Goal: Task Accomplishment & Management: Use online tool/utility

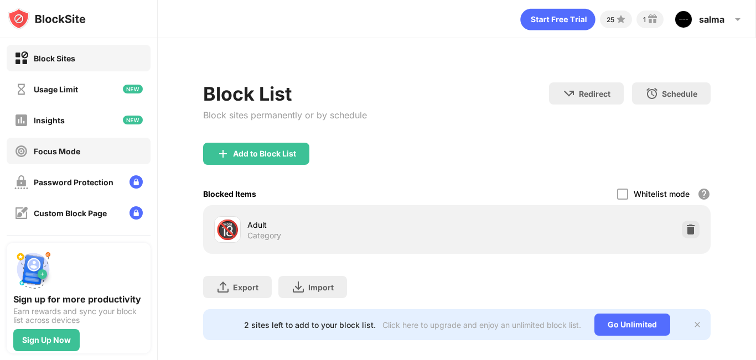
click at [66, 143] on div "Focus Mode" at bounding box center [79, 151] width 144 height 27
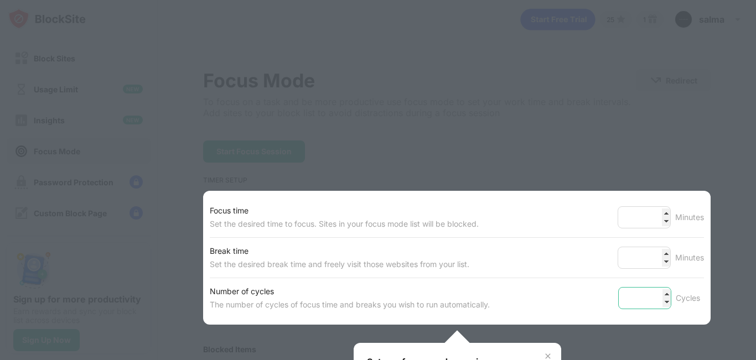
click at [659, 294] on input "*" at bounding box center [644, 298] width 53 height 22
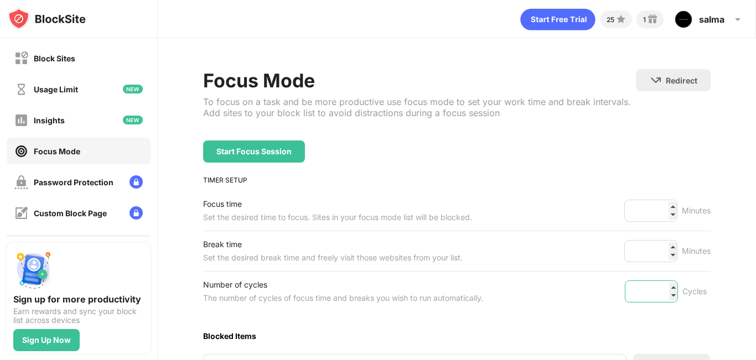
click at [659, 294] on input "*" at bounding box center [651, 292] width 53 height 22
type input "*"
click at [666, 286] on input "*" at bounding box center [651, 292] width 53 height 22
click at [494, 145] on div "Start Focus Session" at bounding box center [456, 152] width 507 height 22
click at [91, 56] on div "Block Sites" at bounding box center [79, 58] width 144 height 27
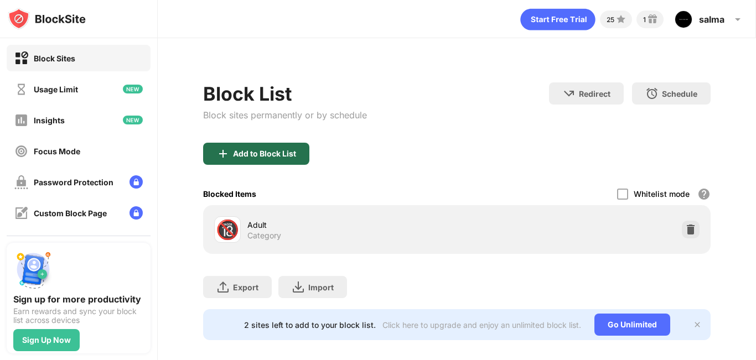
click at [273, 160] on div "Add to Block List" at bounding box center [256, 154] width 106 height 22
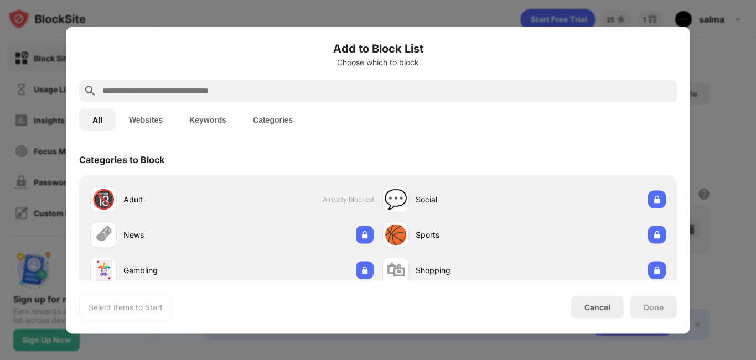
drag, startPoint x: 686, startPoint y: 103, endPoint x: 685, endPoint y: 126, distance: 22.1
click at [685, 126] on div "Add to Block List Choose which to block All Websites Keywords Categories Catego…" at bounding box center [378, 180] width 624 height 307
click at [367, 88] on input "text" at bounding box center [386, 90] width 571 height 13
click at [143, 117] on button "Websites" at bounding box center [146, 119] width 60 height 22
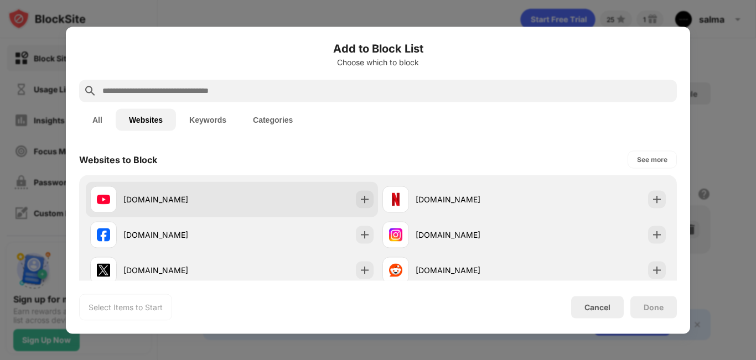
click at [302, 209] on div "[DOMAIN_NAME]" at bounding box center [232, 199] width 292 height 35
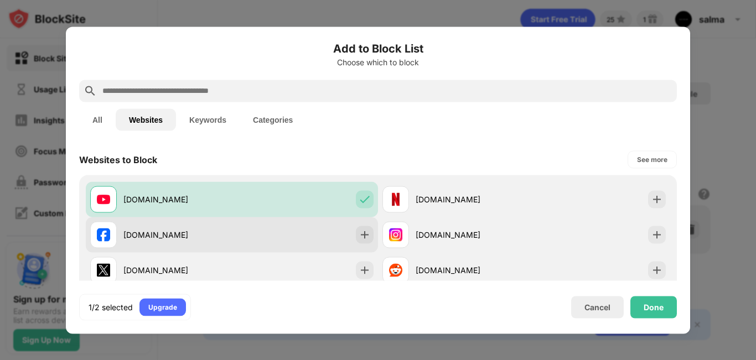
click at [339, 236] on div "[DOMAIN_NAME]" at bounding box center [232, 234] width 292 height 35
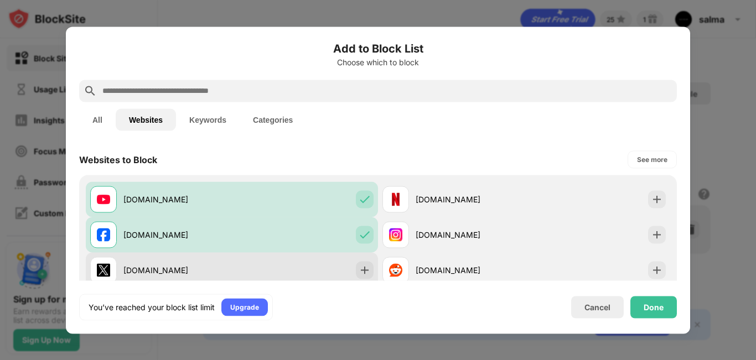
click at [335, 270] on div "[DOMAIN_NAME]" at bounding box center [232, 269] width 292 height 35
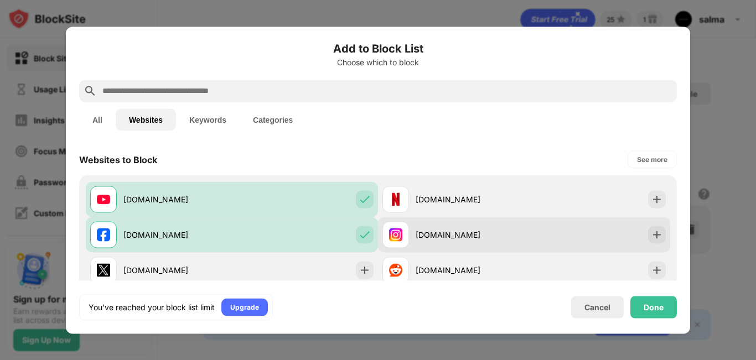
click at [439, 233] on div "[DOMAIN_NAME]" at bounding box center [470, 235] width 108 height 12
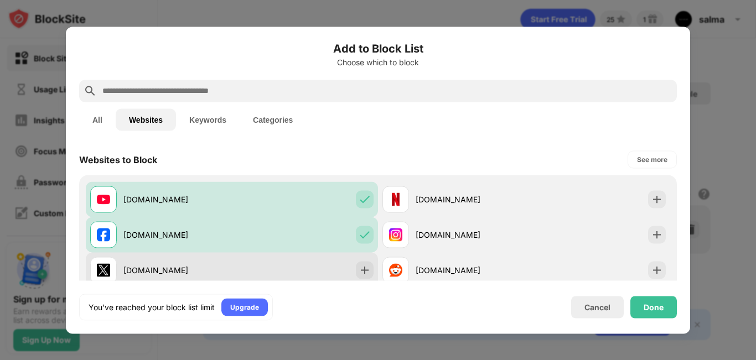
click at [328, 264] on div "[DOMAIN_NAME]" at bounding box center [232, 269] width 292 height 35
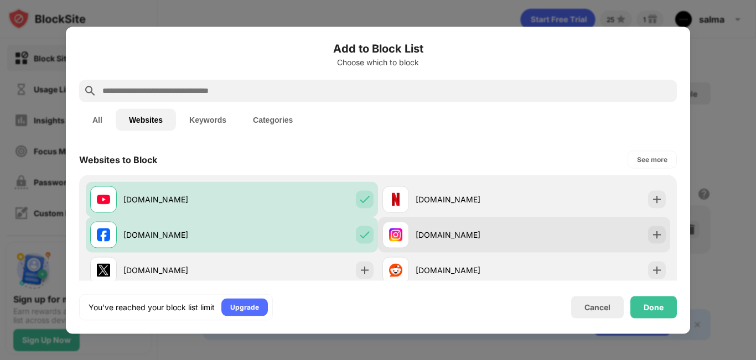
click at [449, 238] on div "[DOMAIN_NAME]" at bounding box center [470, 235] width 108 height 12
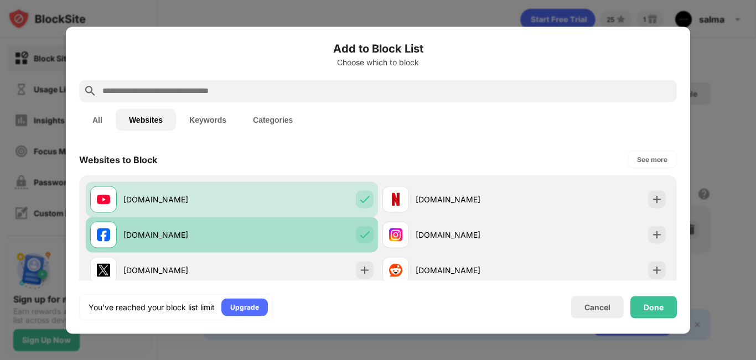
click at [266, 237] on div "[DOMAIN_NAME]" at bounding box center [232, 234] width 292 height 35
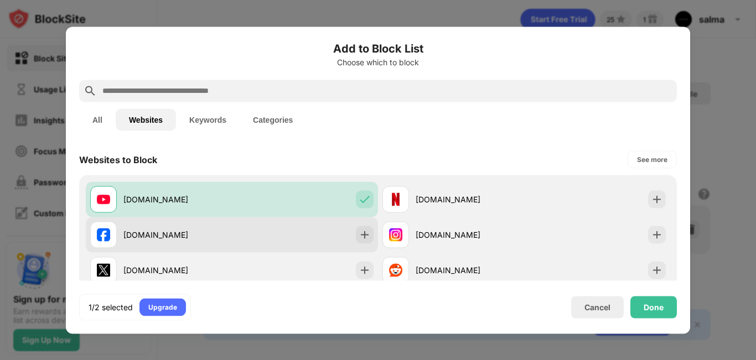
click at [255, 228] on div "[DOMAIN_NAME]" at bounding box center [232, 234] width 292 height 35
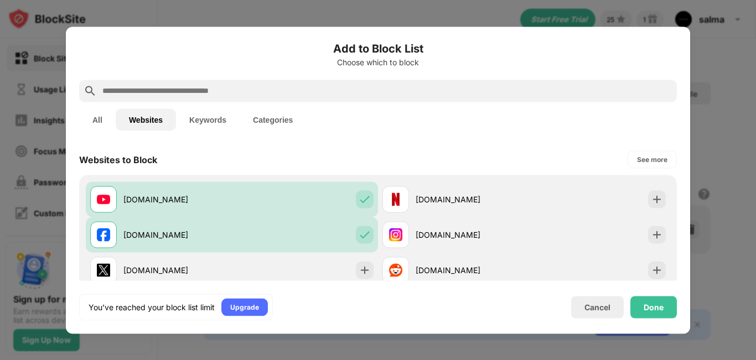
click at [665, 317] on div "Done" at bounding box center [653, 307] width 46 height 22
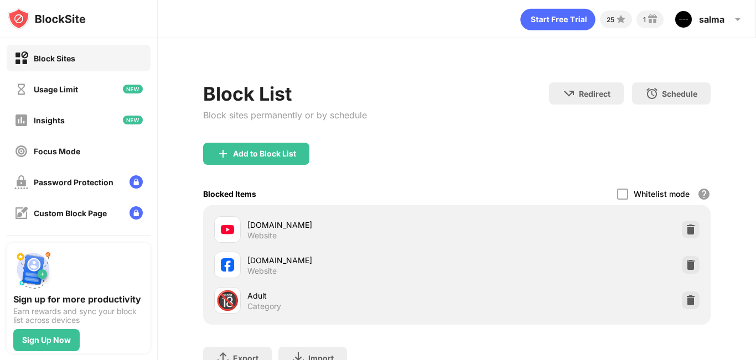
click at [320, 77] on div "Block List Block sites permanently or by schedule Redirect Choose a site to be …" at bounding box center [456, 240] width 507 height 342
